Goal: Task Accomplishment & Management: Use online tool/utility

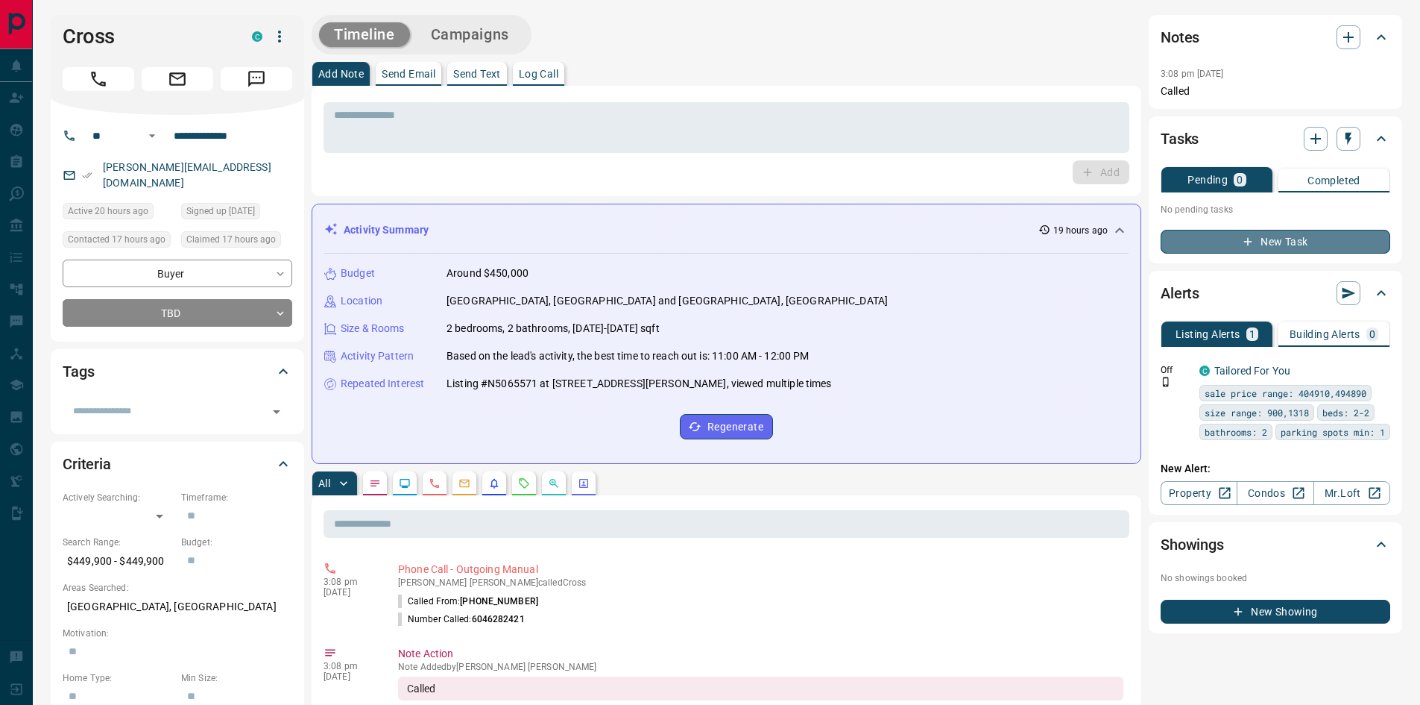
click at [1276, 235] on button "New Task" at bounding box center [1276, 242] width 230 height 24
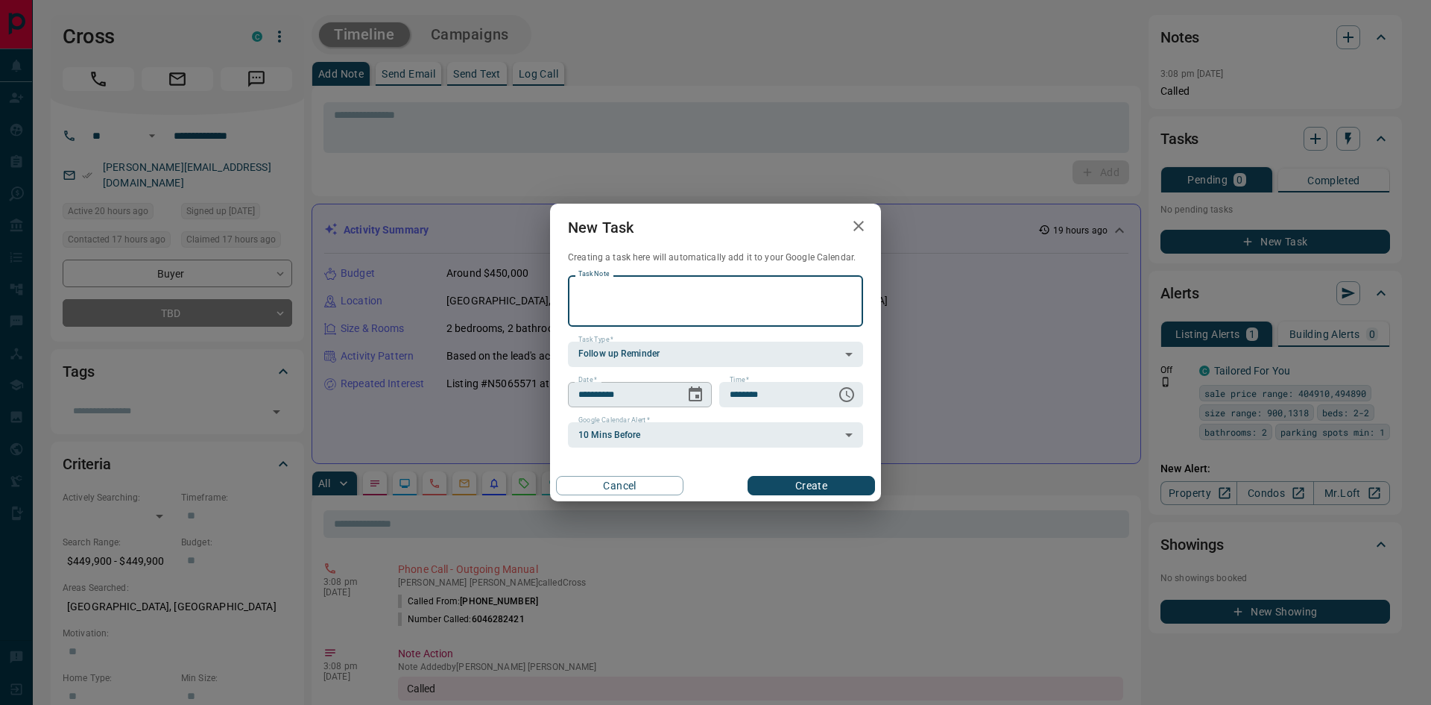
click at [696, 387] on icon "Choose date, selected date is Sep 18, 2025" at bounding box center [696, 394] width 18 height 18
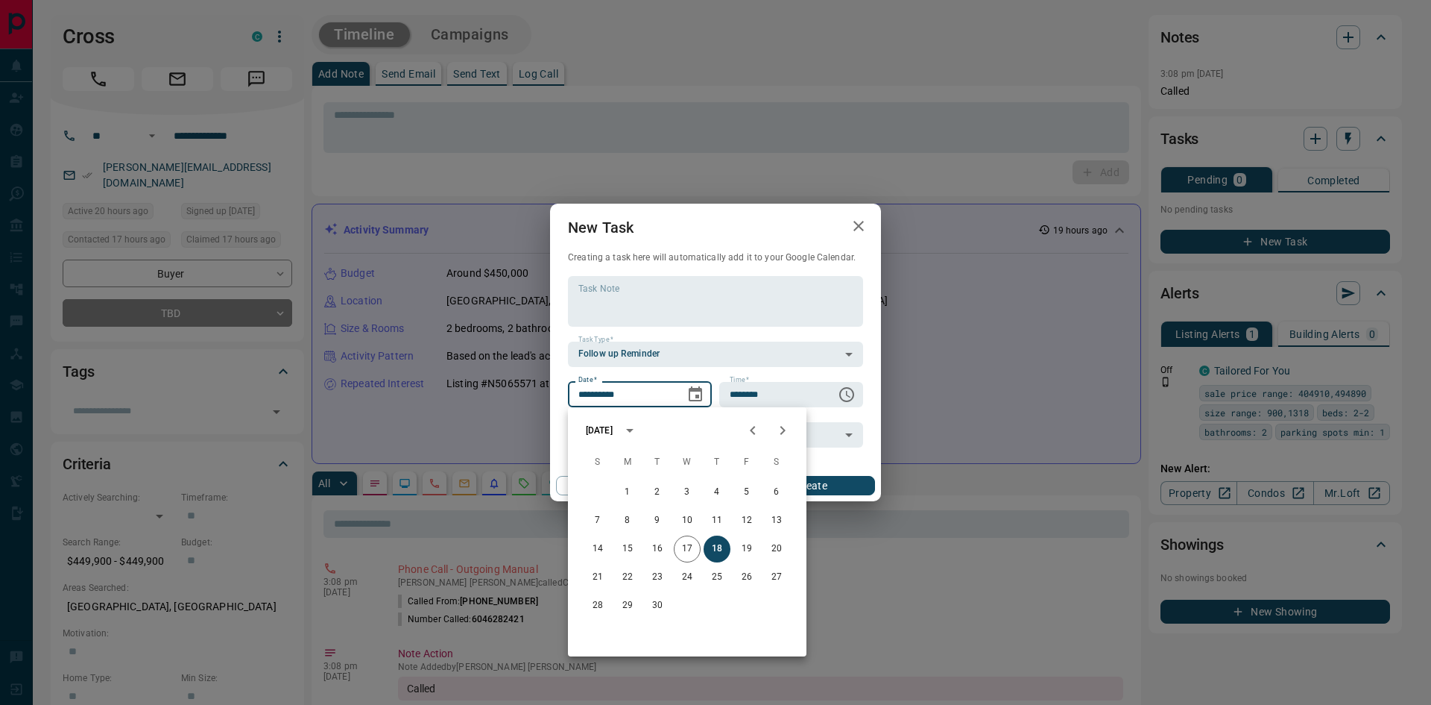
click at [775, 436] on icon "Next month" at bounding box center [783, 430] width 18 height 18
click at [661, 520] on button "7" at bounding box center [657, 520] width 27 height 27
type input "**********"
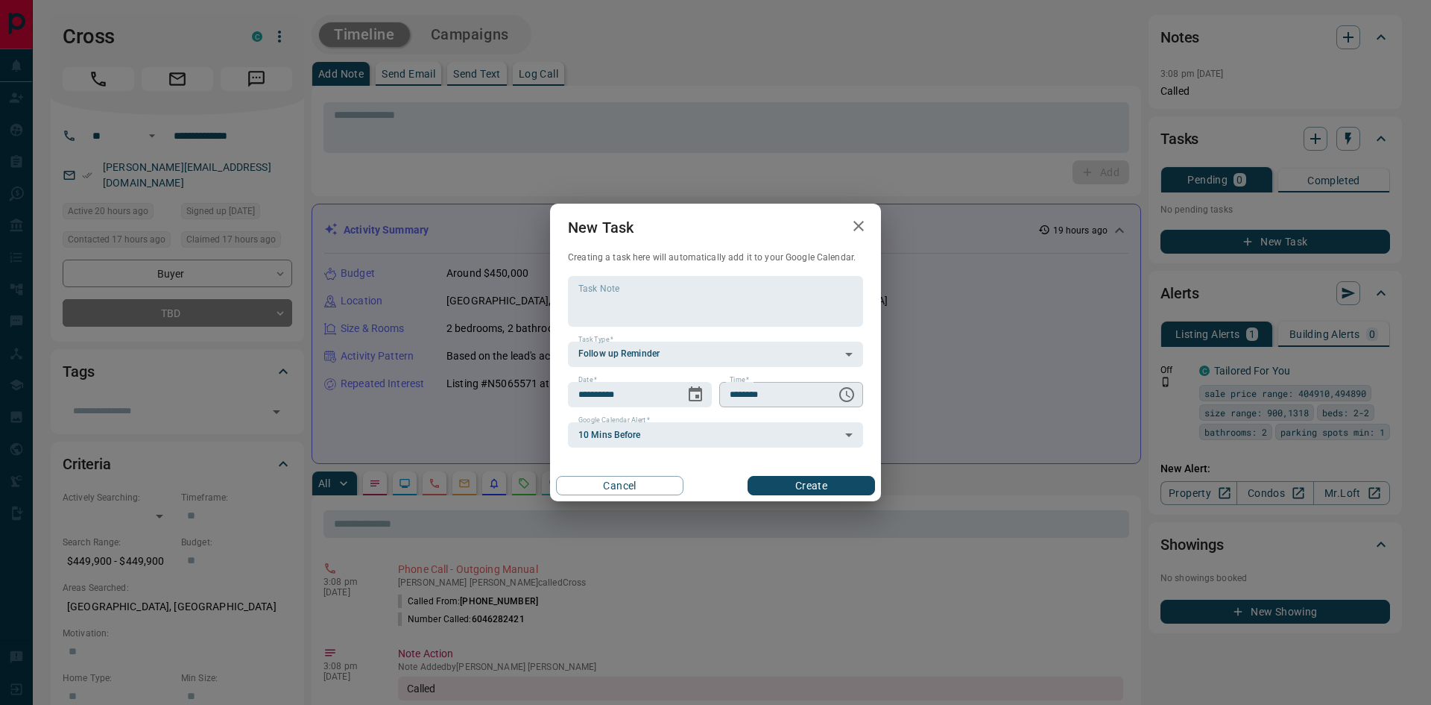
click at [849, 397] on icon "Choose time, selected time is 6:00 AM" at bounding box center [847, 394] width 18 height 18
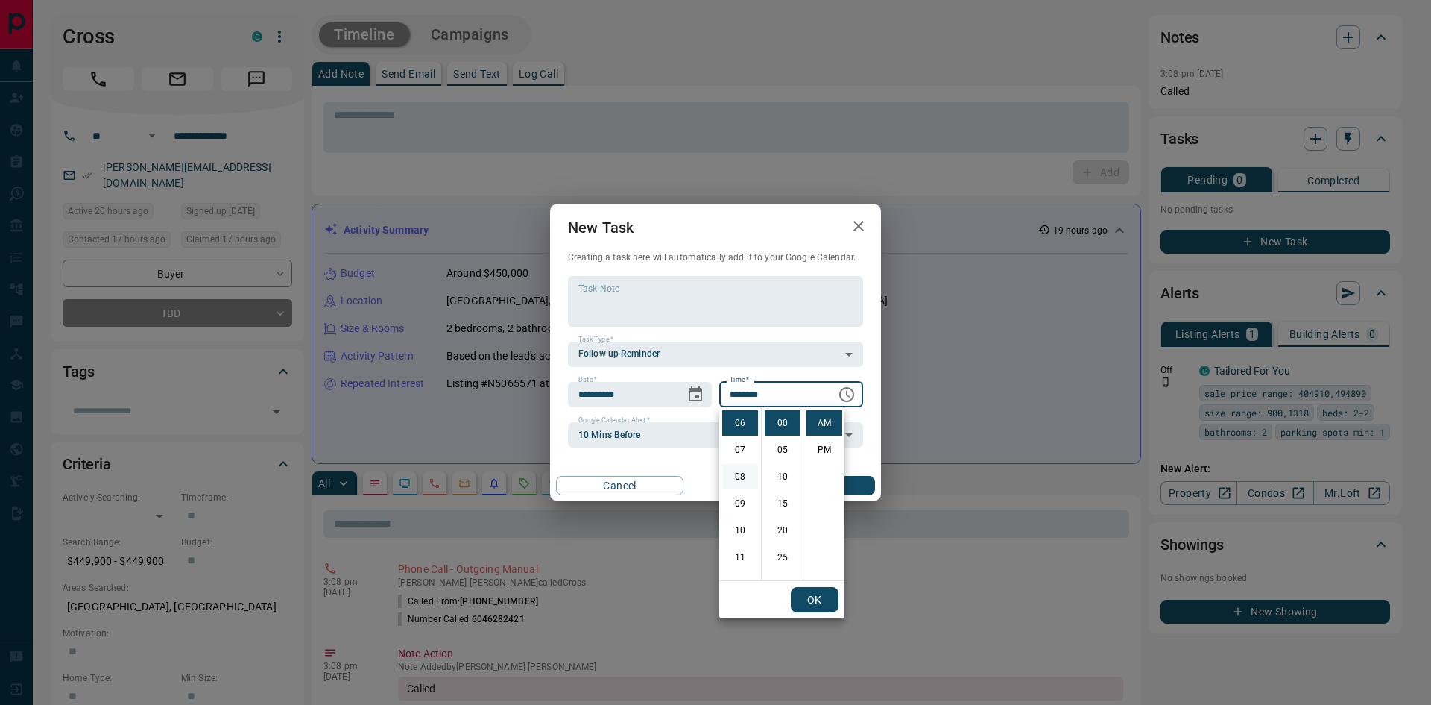
click at [743, 473] on li "08" at bounding box center [740, 476] width 36 height 25
click at [741, 482] on li "10" at bounding box center [740, 476] width 36 height 25
type input "********"
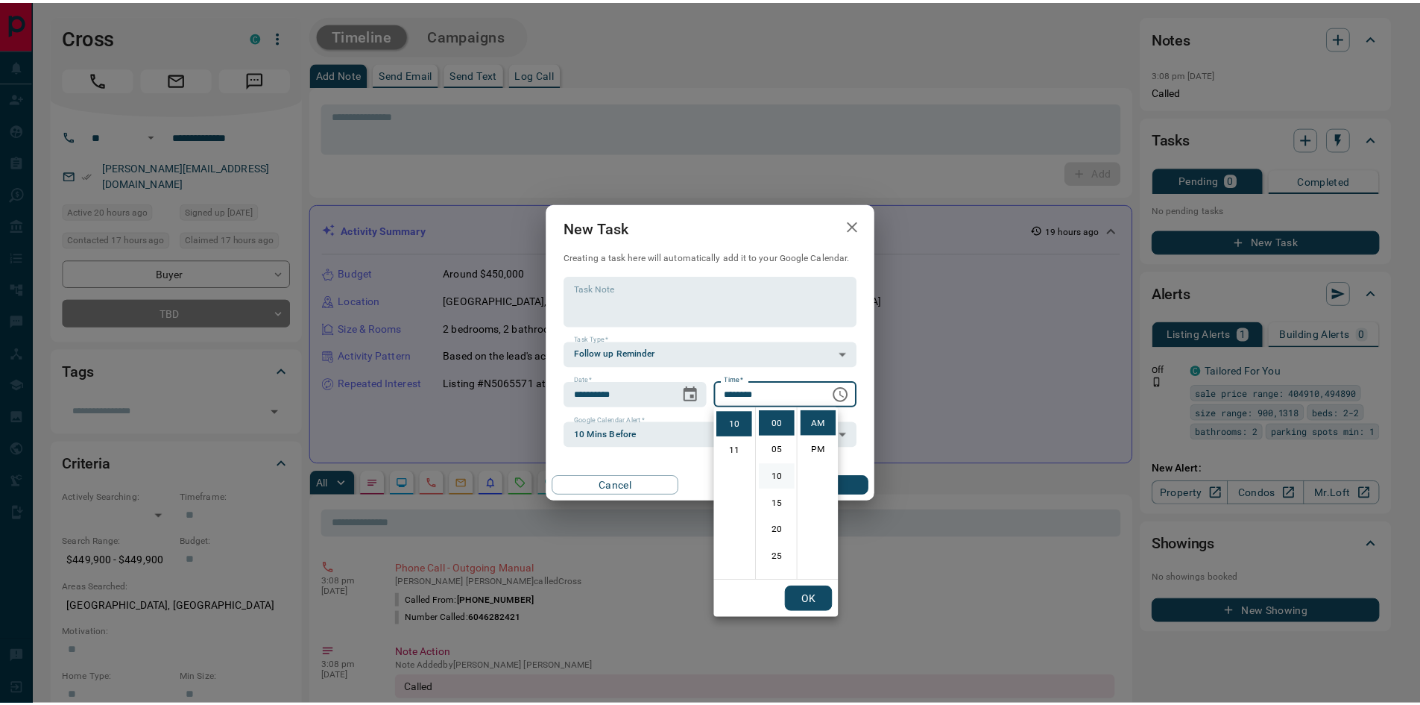
scroll to position [268, 0]
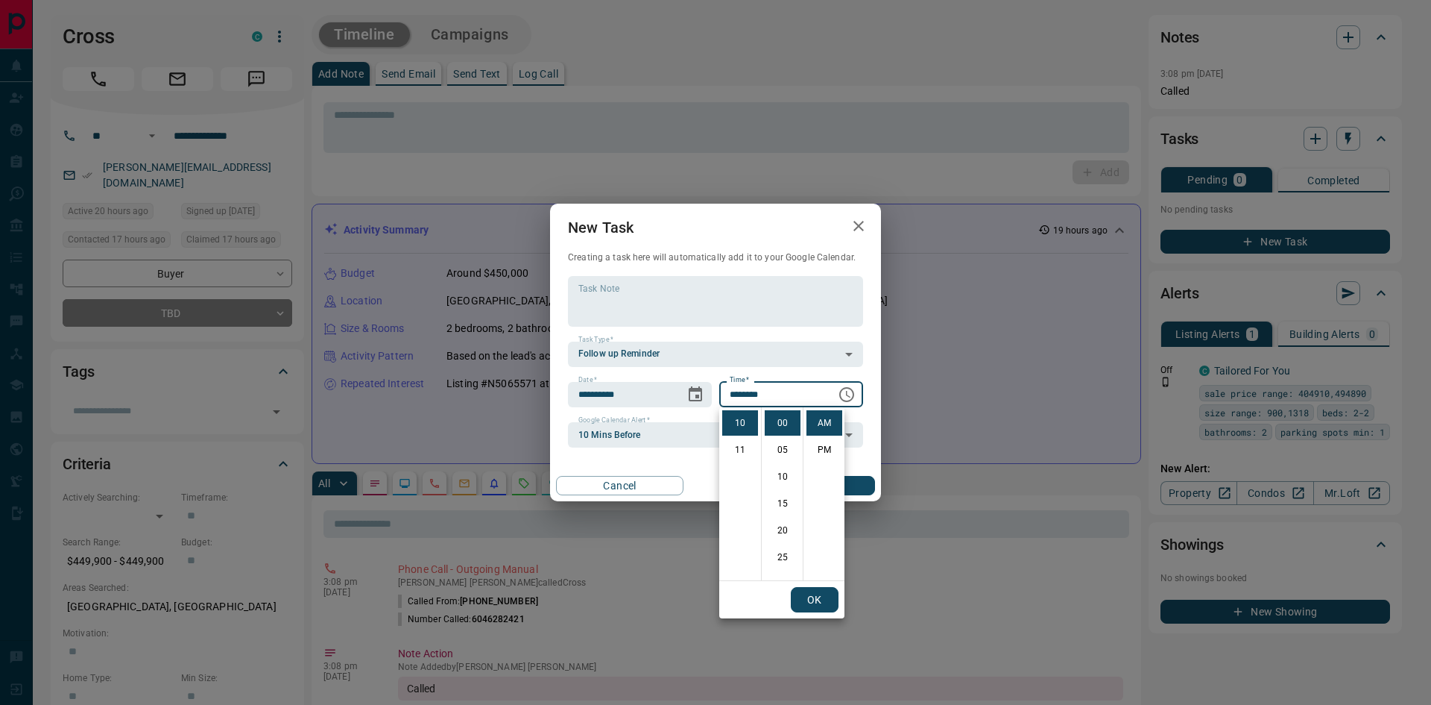
click at [818, 595] on button "OK" at bounding box center [815, 599] width 48 height 25
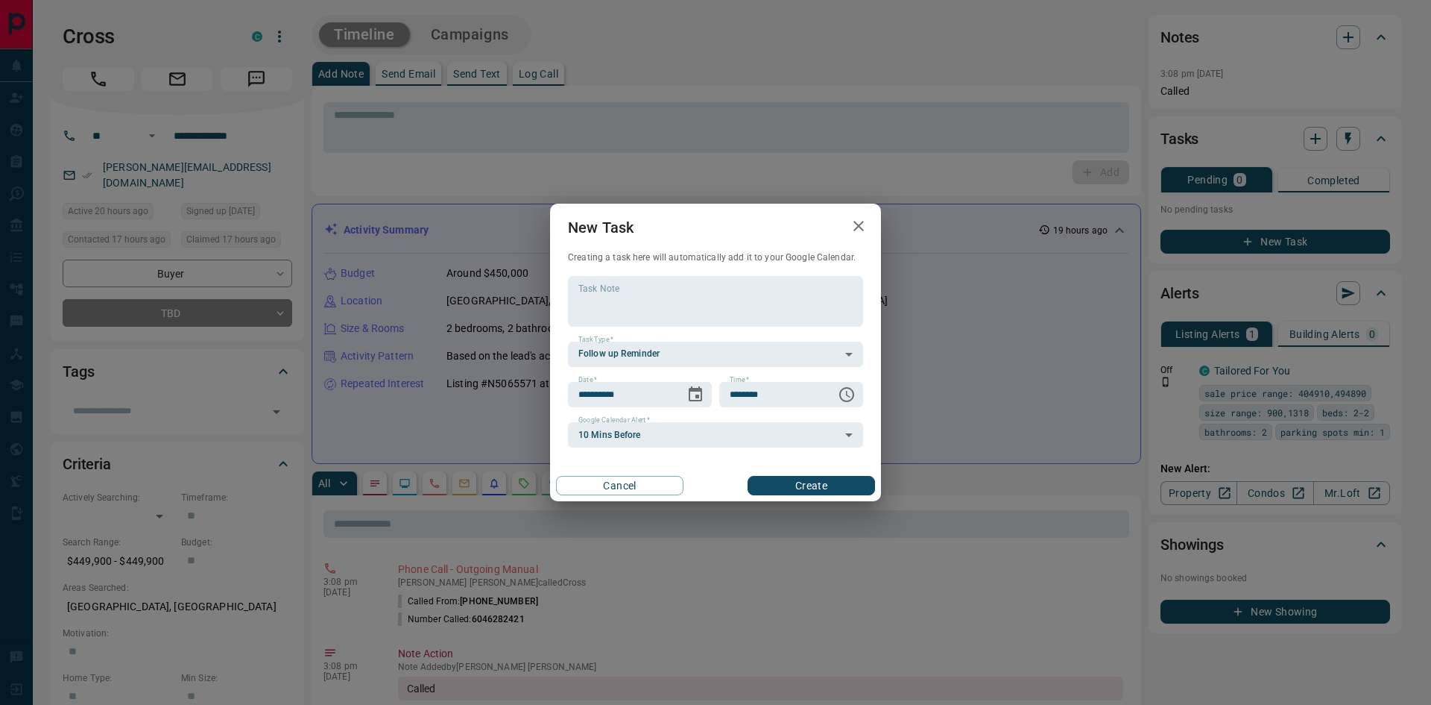
click at [810, 485] on button "Create" at bounding box center [811, 485] width 127 height 19
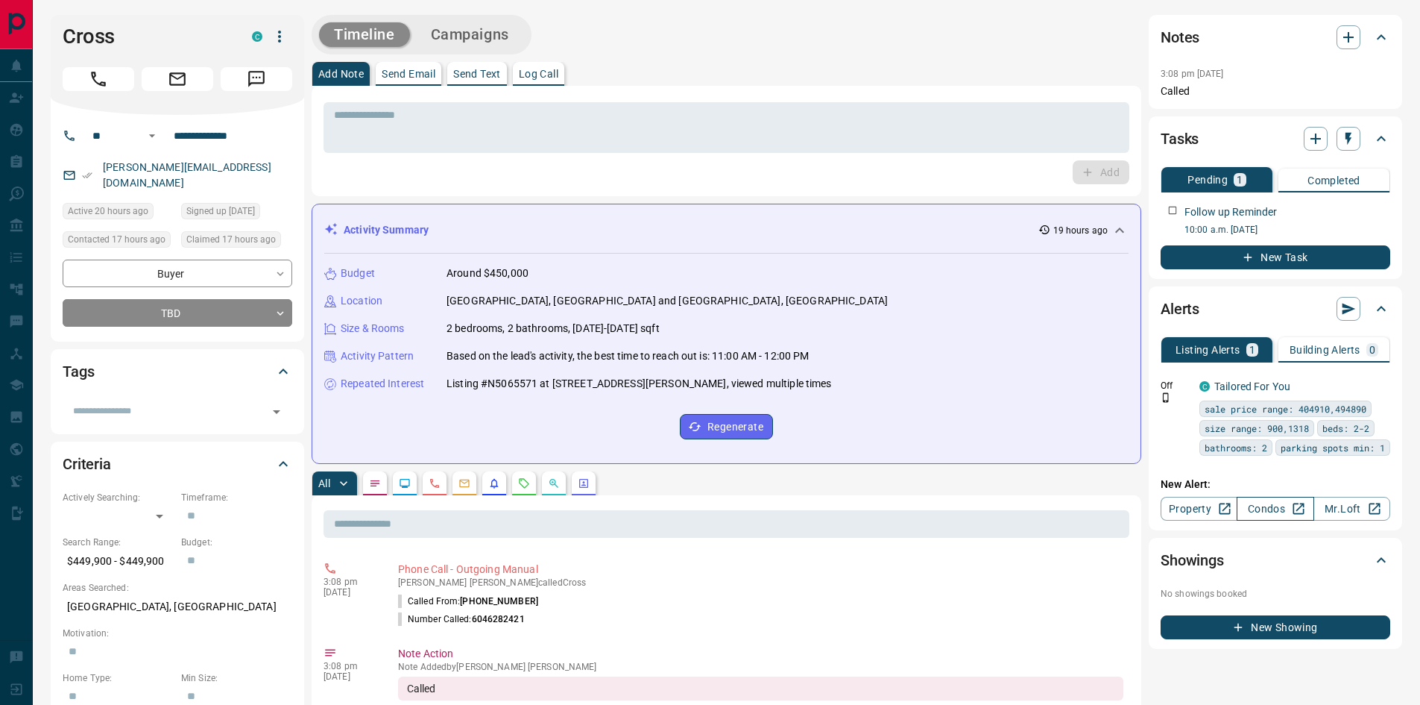
click at [1267, 510] on link "Condos" at bounding box center [1275, 509] width 77 height 24
click at [1279, 502] on link "Condos" at bounding box center [1275, 509] width 77 height 24
